Goal: Task Accomplishment & Management: Use online tool/utility

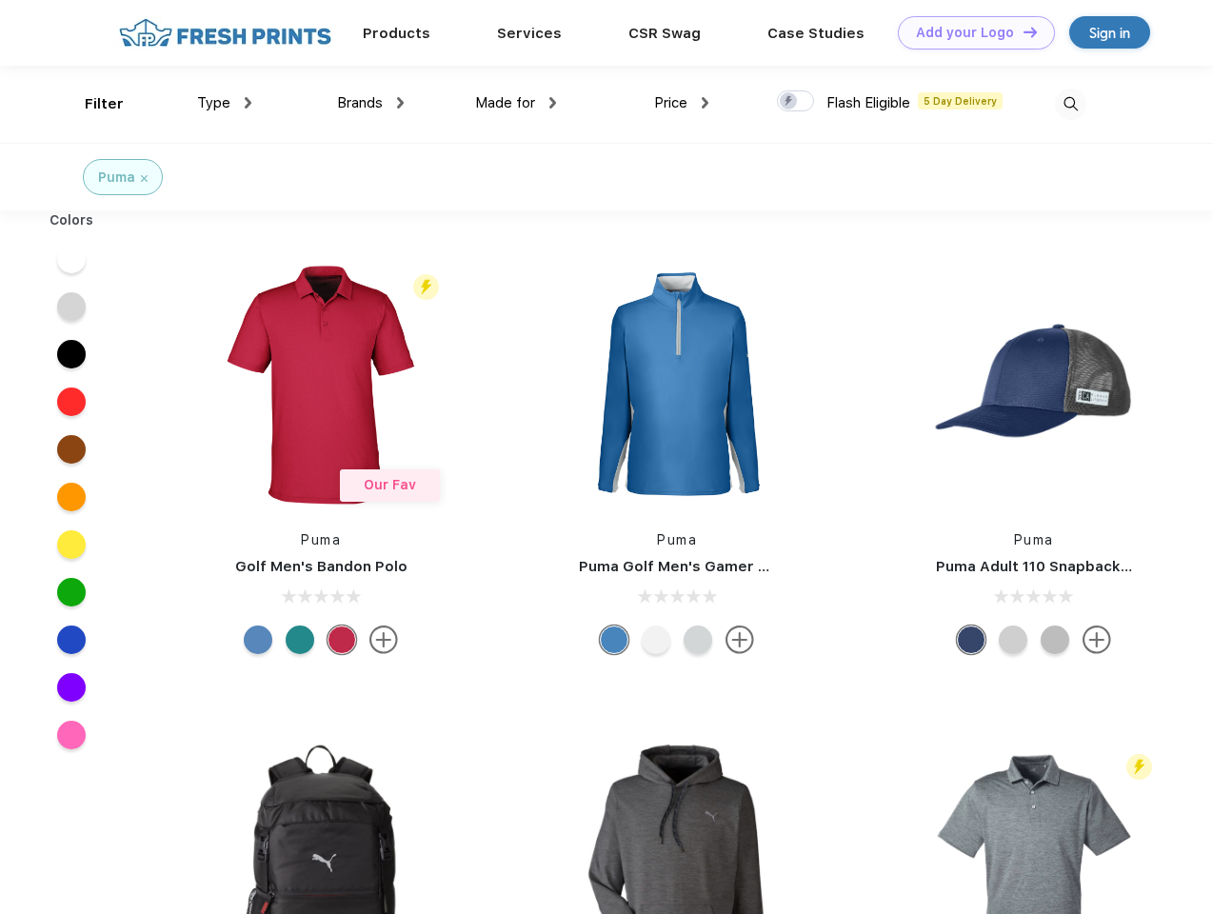
click at [970, 32] on link "Add your Logo Design Tool" at bounding box center [976, 32] width 157 height 33
click at [0, 0] on div "Design Tool" at bounding box center [0, 0] width 0 height 0
click at [1022, 31] on link "Add your Logo Design Tool" at bounding box center [976, 32] width 157 height 33
click at [91, 104] on div "Filter" at bounding box center [104, 104] width 39 height 22
click at [225, 103] on span "Type" at bounding box center [213, 102] width 33 height 17
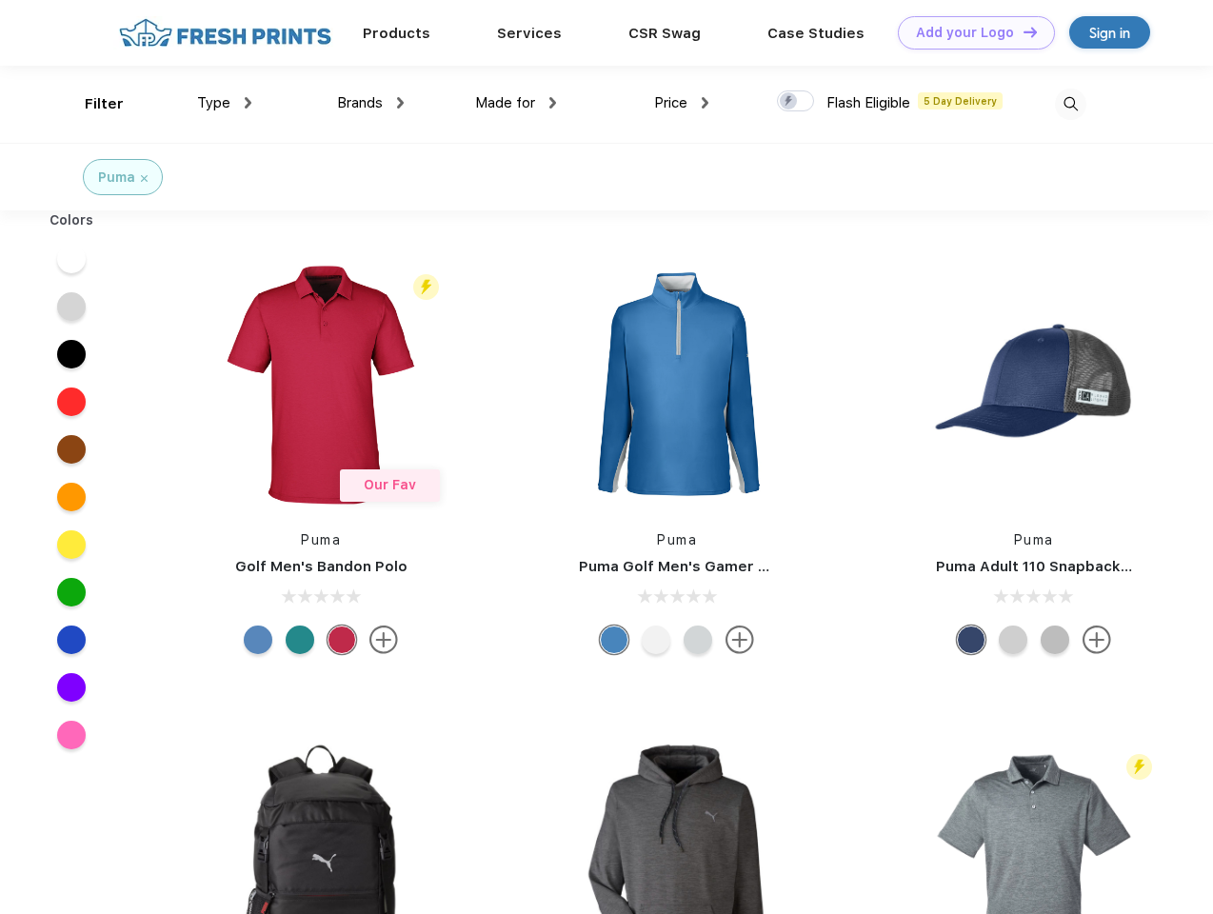
click at [370, 103] on span "Brands" at bounding box center [360, 102] width 46 height 17
click at [516, 103] on span "Made for" at bounding box center [505, 102] width 60 height 17
click at [682, 103] on span "Price" at bounding box center [670, 102] width 33 height 17
click at [796, 102] on div at bounding box center [795, 100] width 37 height 21
click at [790, 102] on input "checkbox" at bounding box center [783, 96] width 12 height 12
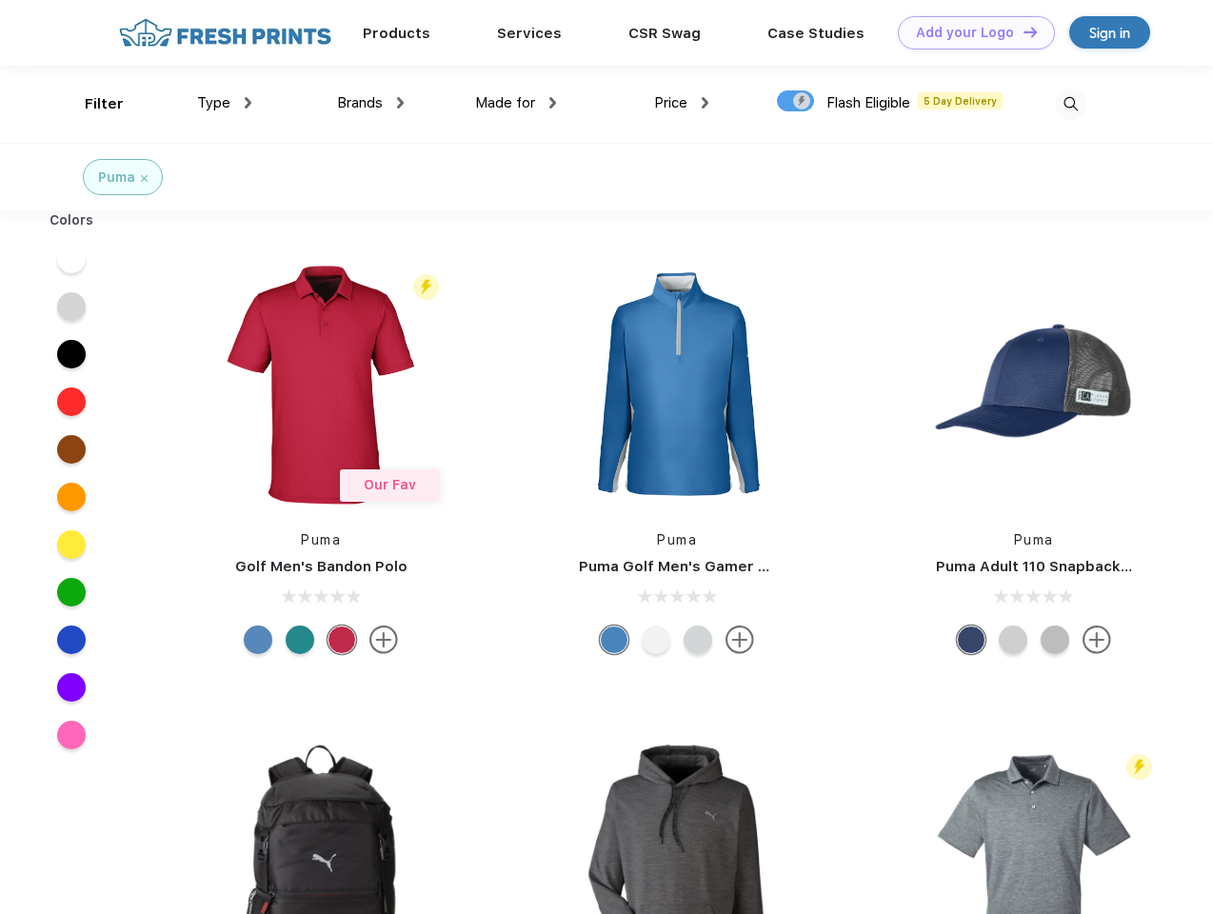
click at [1070, 104] on img at bounding box center [1070, 104] width 31 height 31
